Goal: Find specific page/section: Find specific page/section

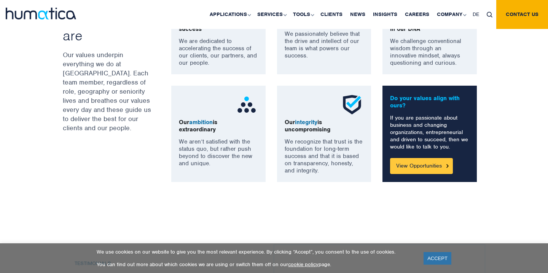
click at [428, 168] on link "View Opportunities" at bounding box center [421, 166] width 63 height 16
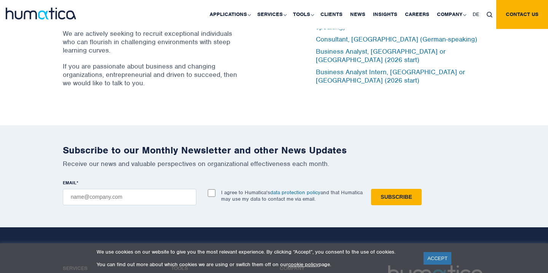
scroll to position [2497, 0]
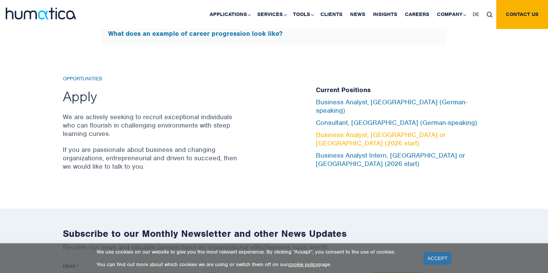
click at [446, 134] on link "Business Analyst, [GEOGRAPHIC_DATA] or [GEOGRAPHIC_DATA] (2026 start)" at bounding box center [381, 139] width 130 height 17
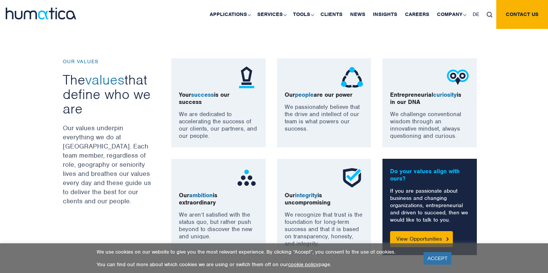
scroll to position [583, 0]
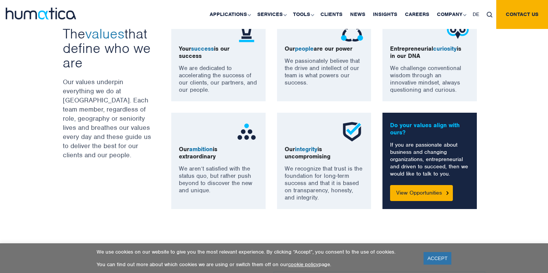
click at [413, 201] on div "Do your values align with ours? If you are passionate about business and changi…" at bounding box center [430, 161] width 94 height 96
click at [417, 191] on link "View Opportunities" at bounding box center [421, 193] width 63 height 16
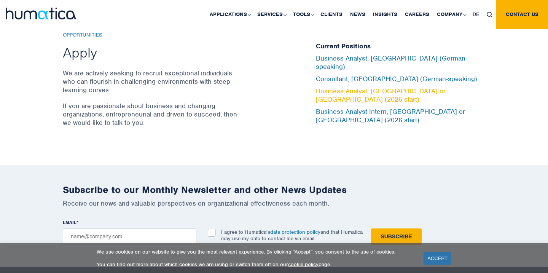
click at [342, 92] on link "Business Analyst, [GEOGRAPHIC_DATA] or [GEOGRAPHIC_DATA] (2026 start)" at bounding box center [381, 95] width 130 height 17
